Goal: Obtain resource: Download file/media

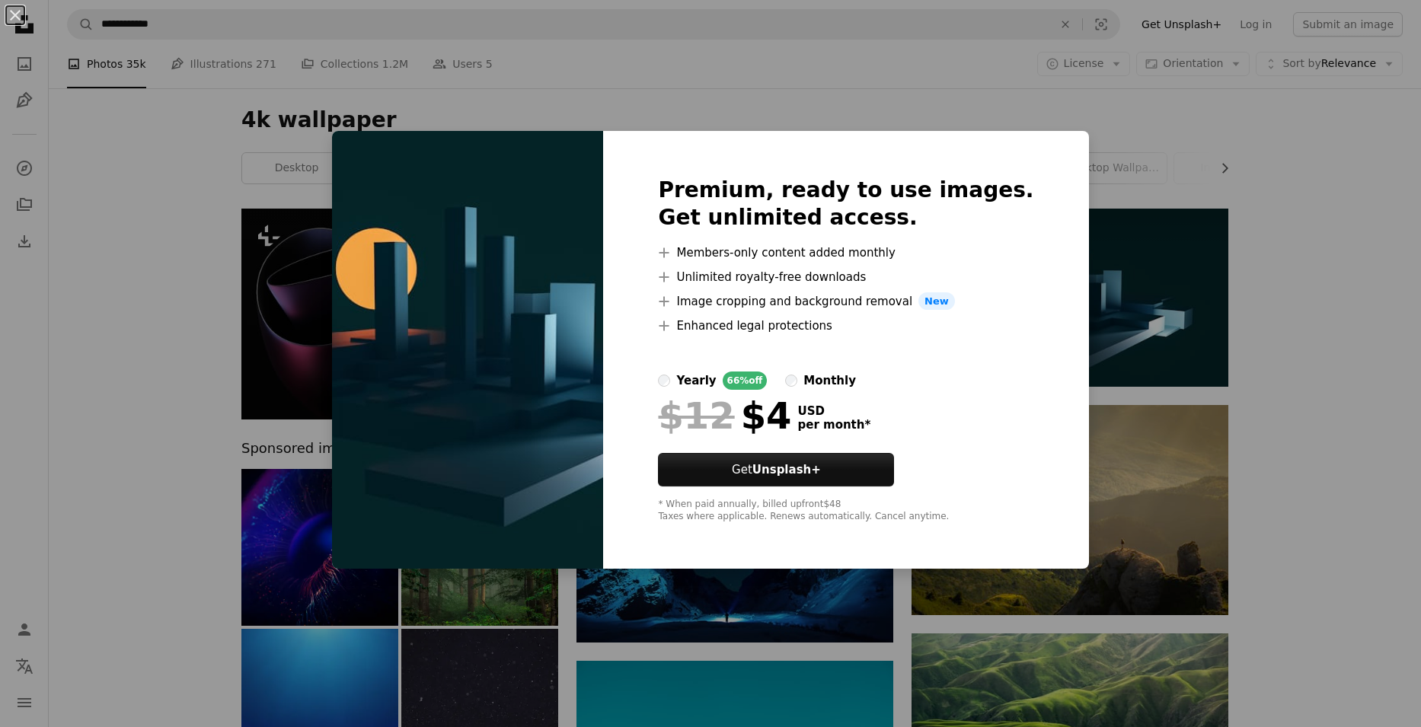
click at [1314, 162] on div "An X shape Premium, ready to use images. Get unlimited access. A plus sign Memb…" at bounding box center [710, 363] width 1421 height 727
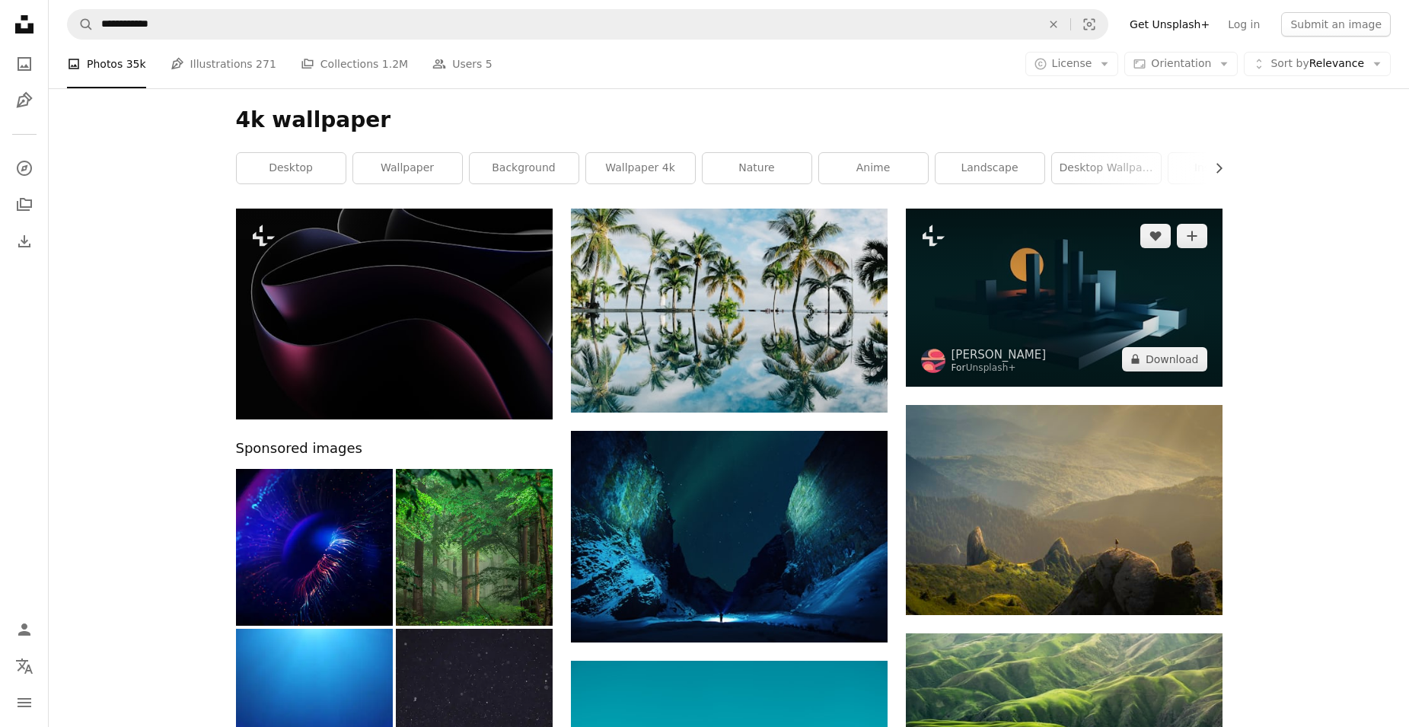
click at [1075, 289] on img at bounding box center [1064, 298] width 317 height 178
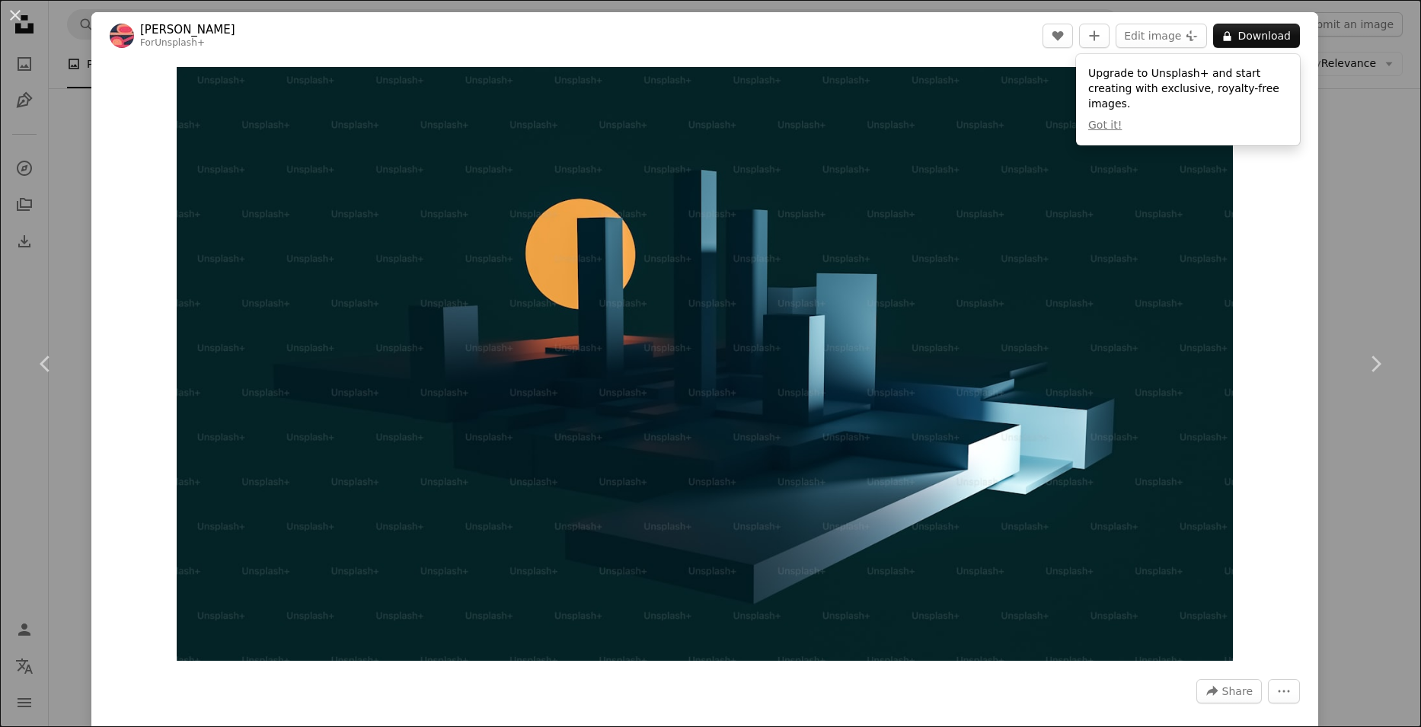
click at [1342, 179] on div "An X shape Chevron left Chevron right [PERSON_NAME] For Unsplash+ A heart A plu…" at bounding box center [710, 363] width 1421 height 727
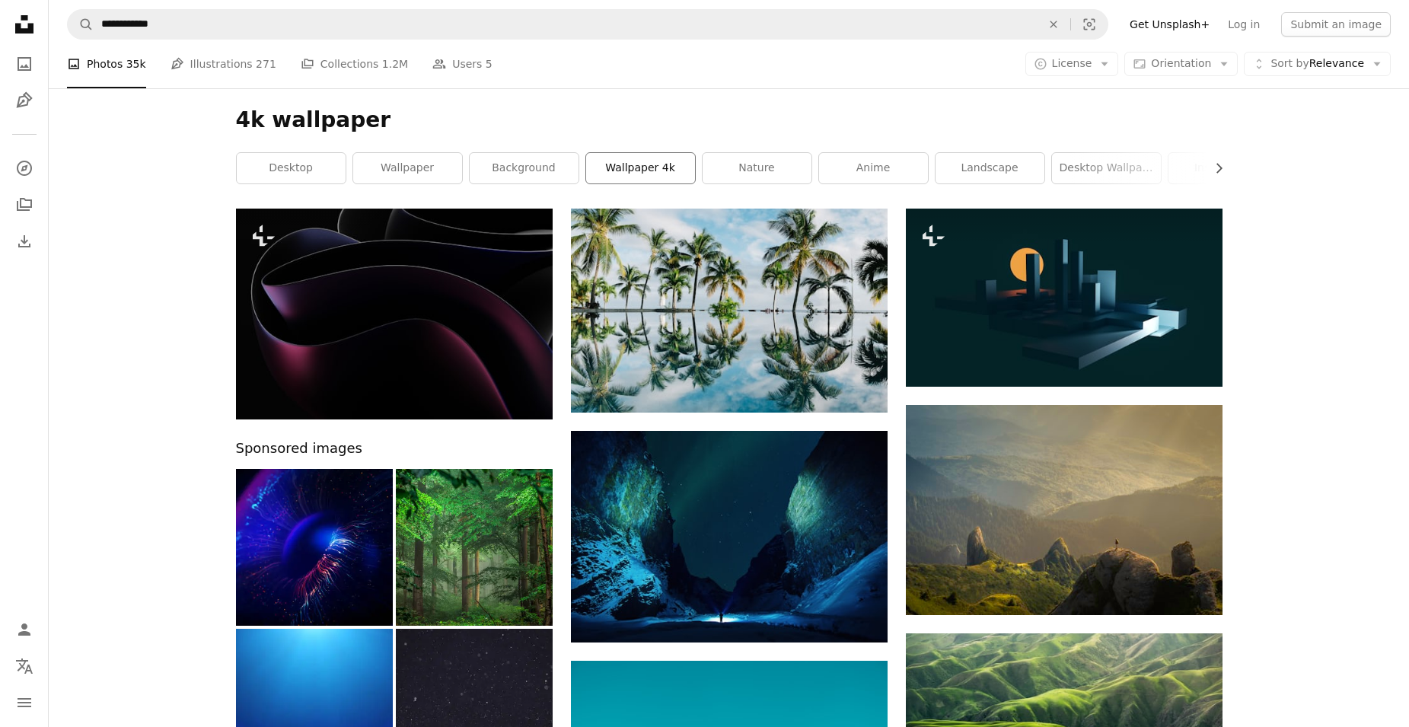
click at [628, 169] on link "wallpaper 4k" at bounding box center [640, 168] width 109 height 30
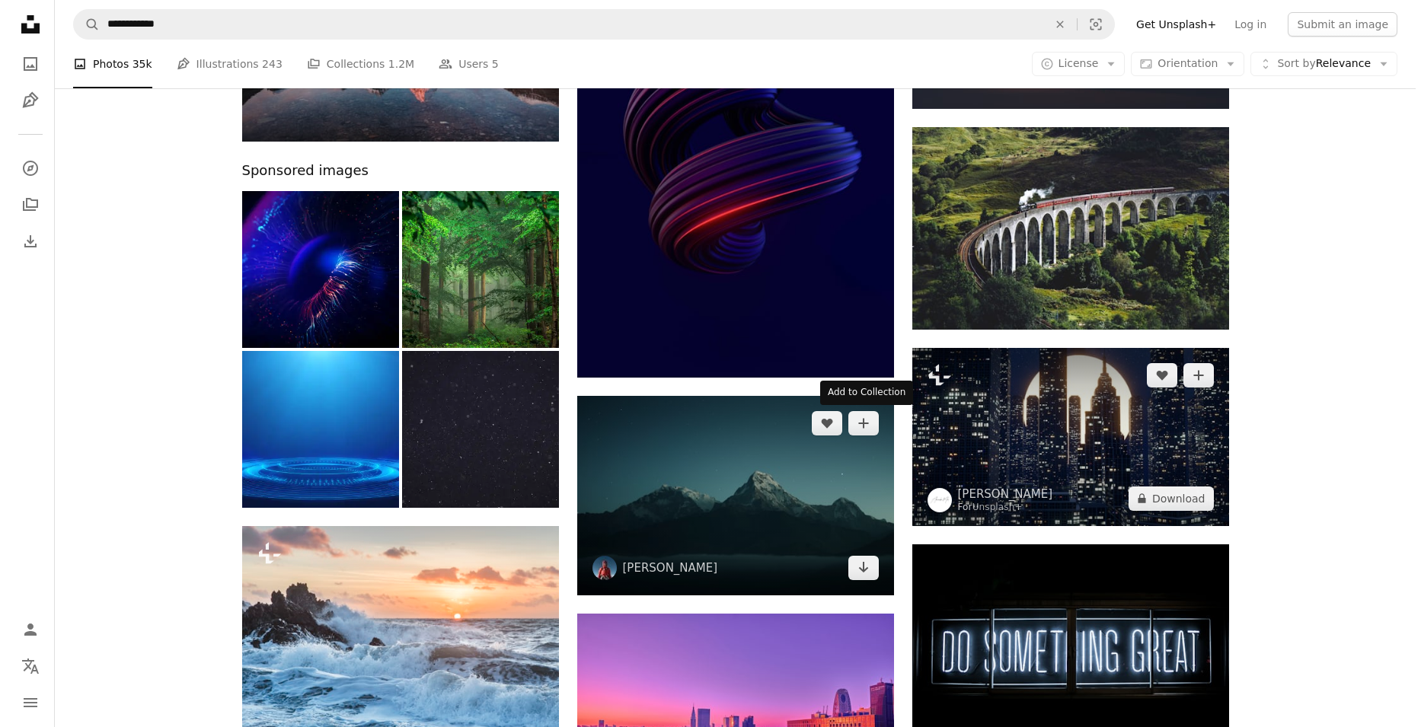
scroll to position [305, 0]
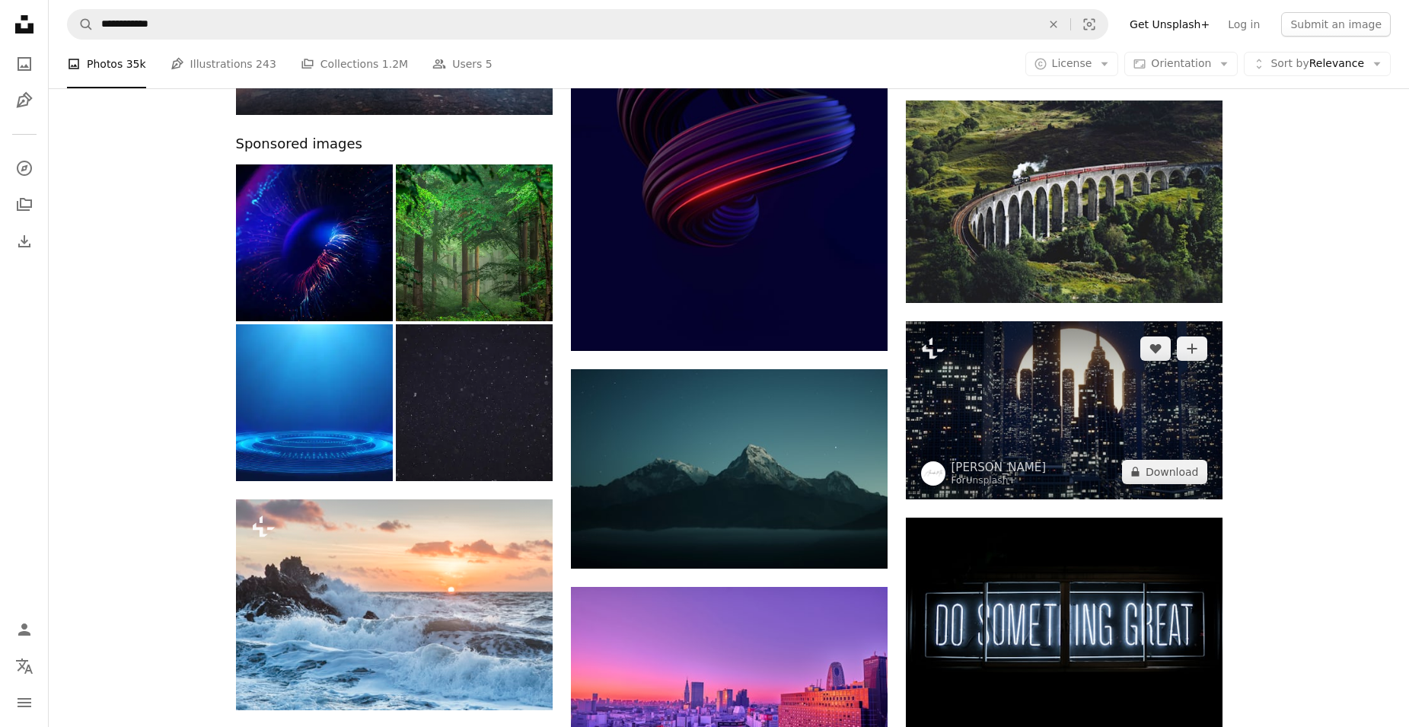
click at [1057, 444] on img at bounding box center [1064, 410] width 317 height 178
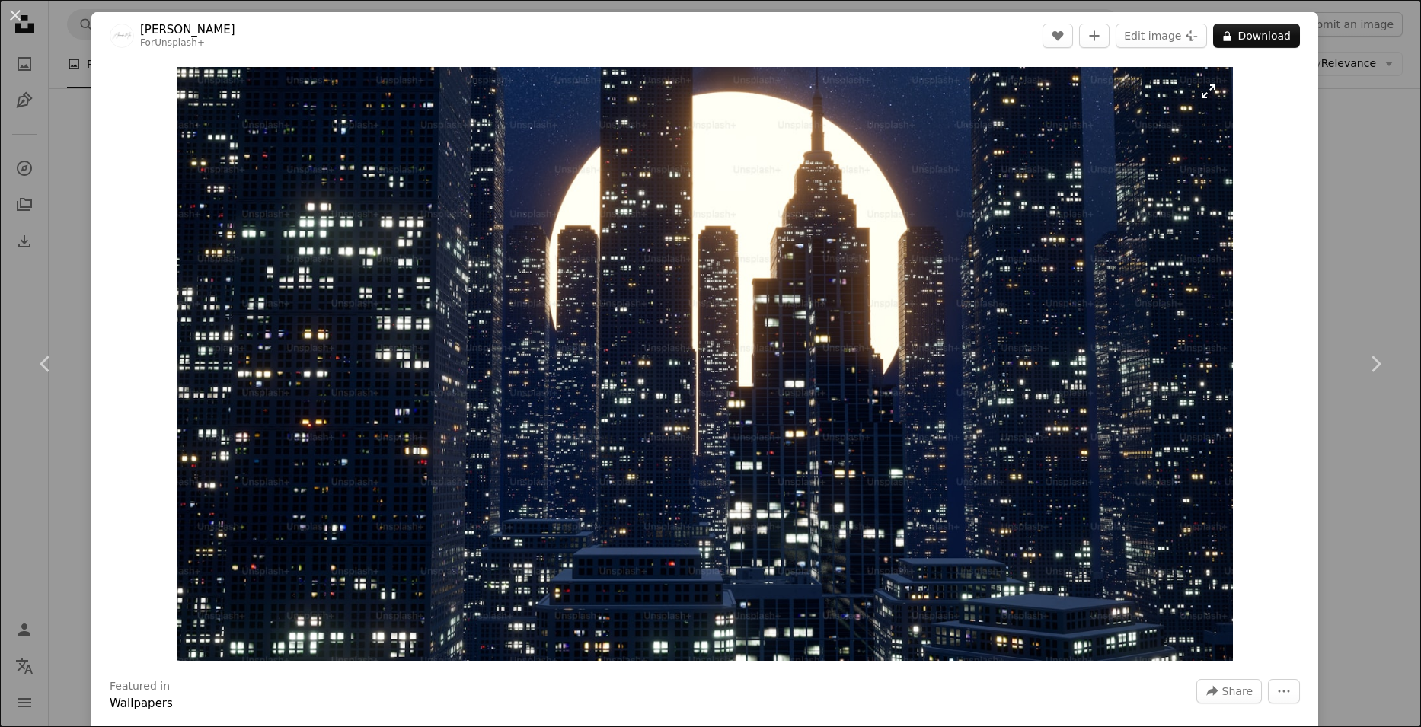
drag, startPoint x: 695, startPoint y: 289, endPoint x: 950, endPoint y: 273, distance: 255.6
click at [950, 273] on img "Zoom in on this image" at bounding box center [705, 364] width 1056 height 594
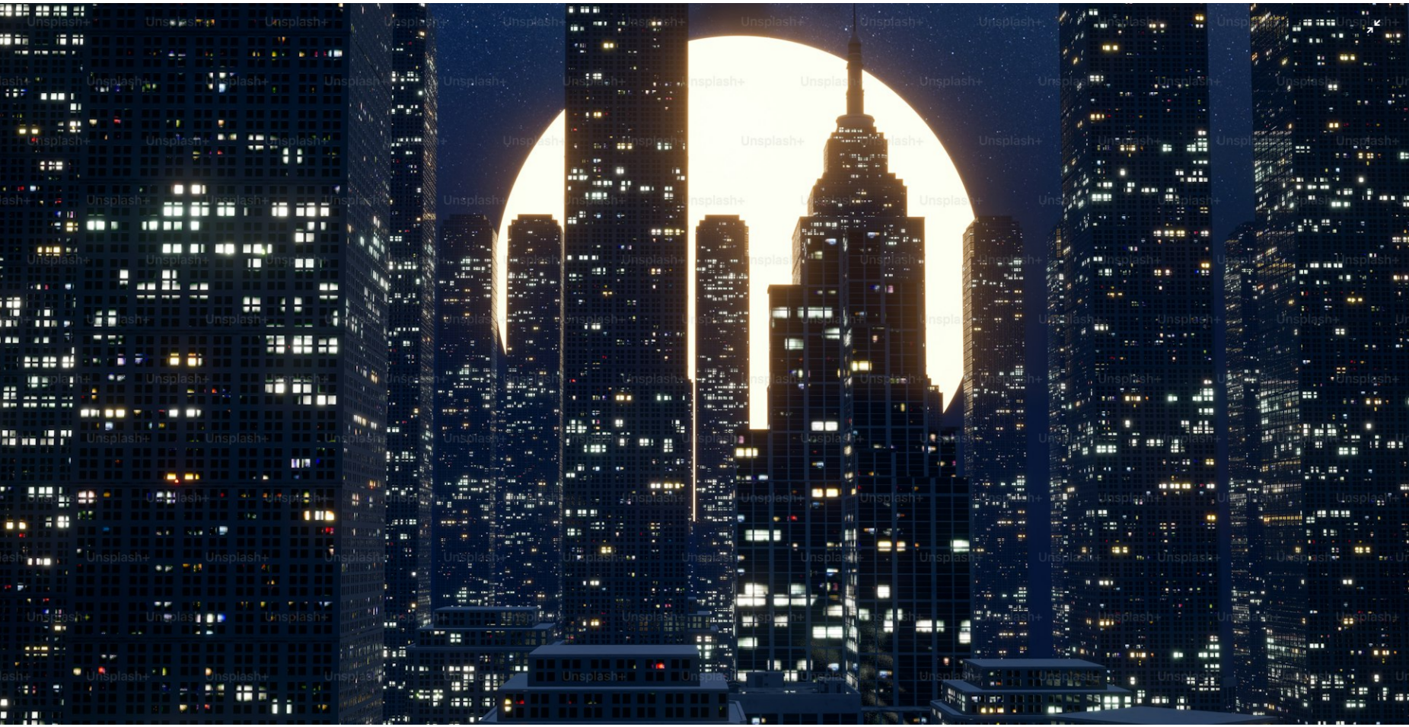
scroll to position [33, 0]
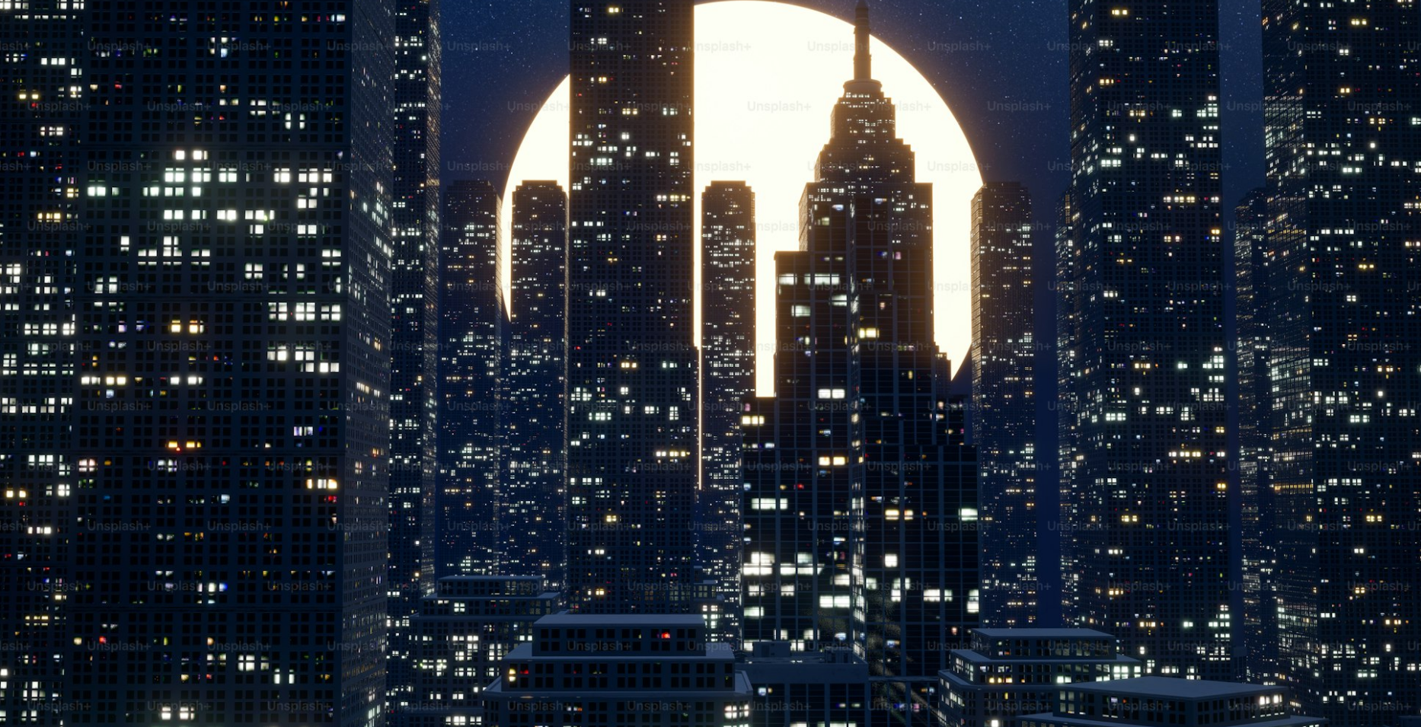
drag, startPoint x: 780, startPoint y: 252, endPoint x: 703, endPoint y: 331, distance: 109.8
click at [703, 331] on img "Zoom out on this image" at bounding box center [710, 367] width 1422 height 800
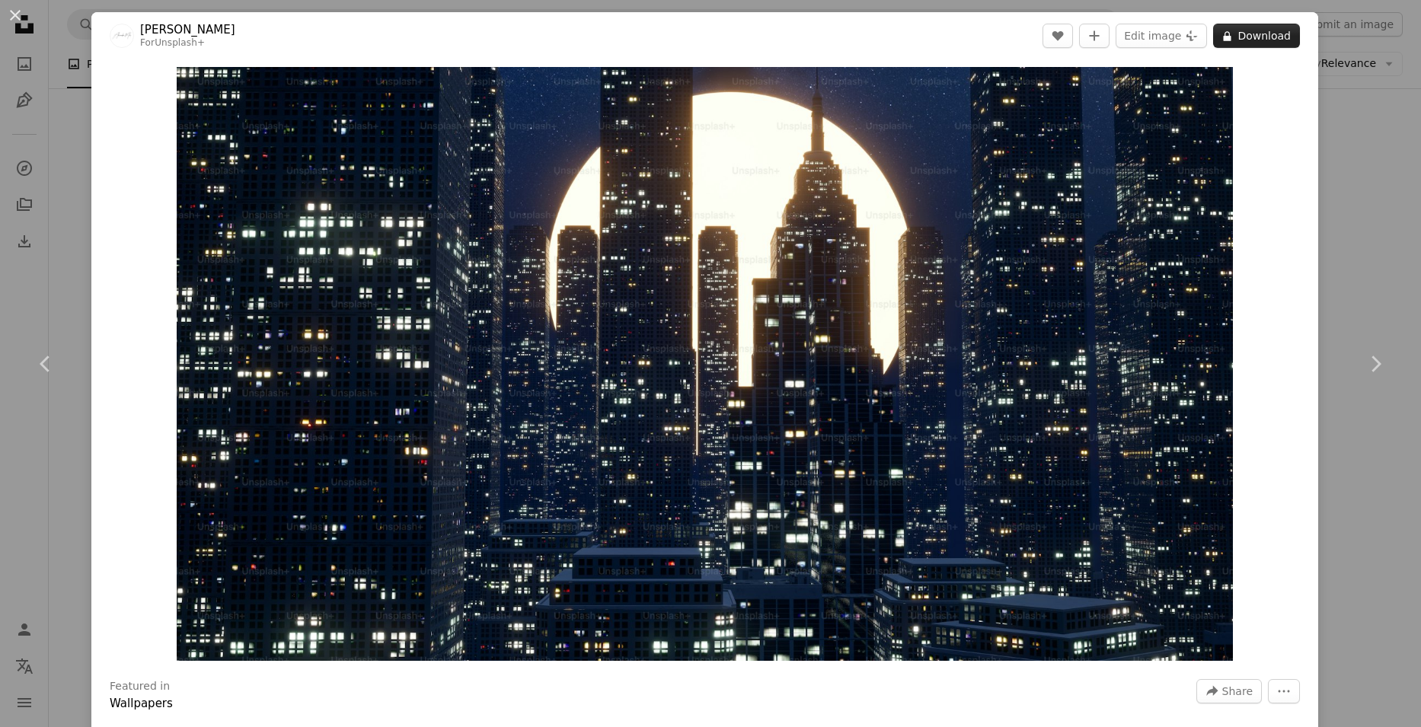
click at [1255, 40] on button "A lock Download" at bounding box center [1256, 36] width 87 height 24
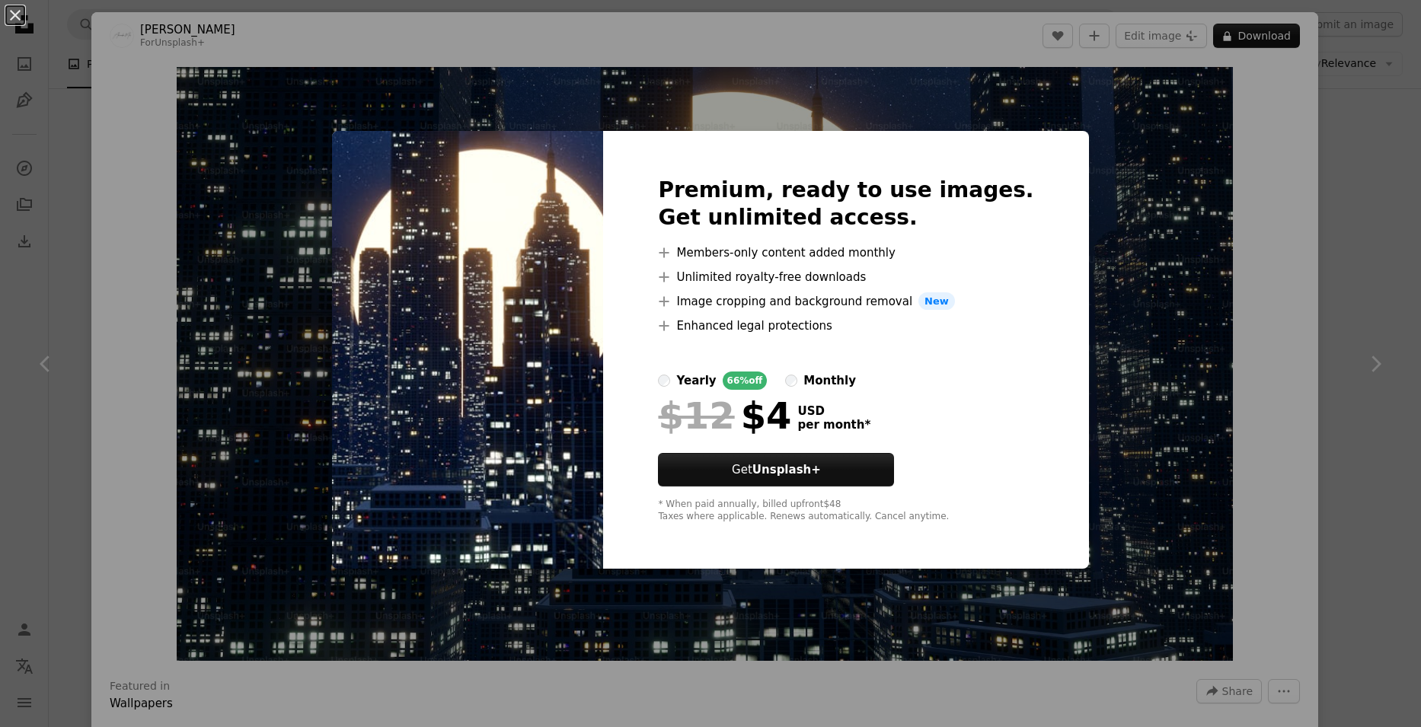
click at [1109, 153] on div "An X shape Premium, ready to use images. Get unlimited access. A plus sign Memb…" at bounding box center [710, 363] width 1421 height 727
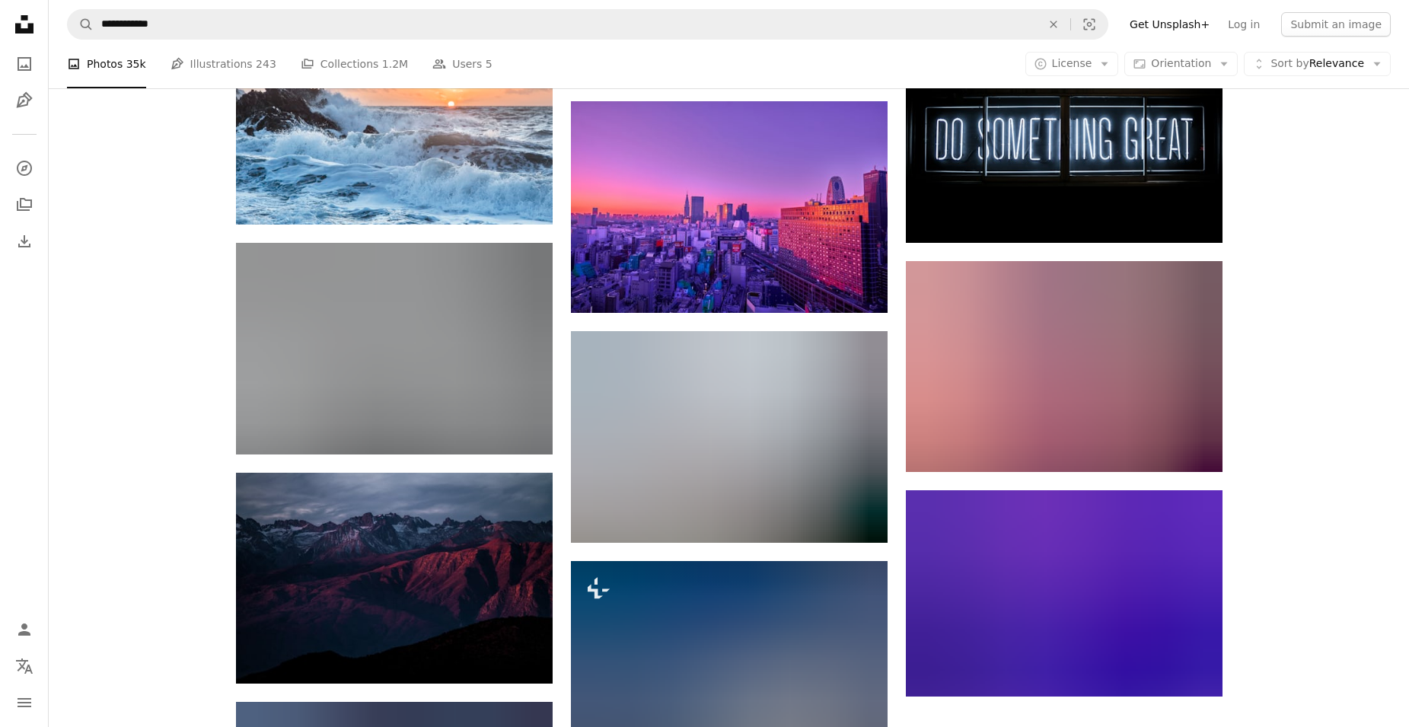
scroll to position [609, 0]
